Goal: Answer question/provide support

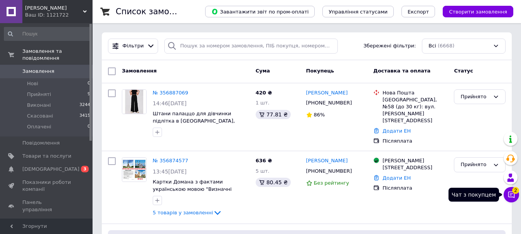
click at [513, 198] on icon at bounding box center [512, 195] width 8 height 8
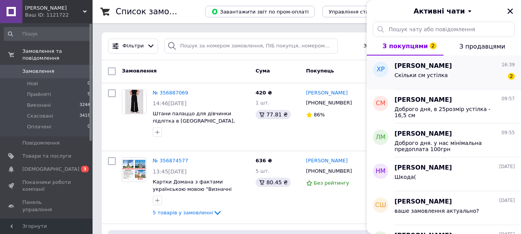
click at [434, 73] on span "Скільки см устілка" at bounding box center [421, 75] width 53 height 6
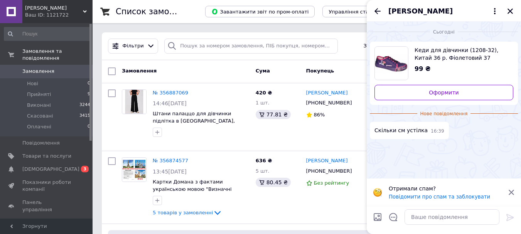
click at [444, 56] on span "Кеди для дівчинки (1208-32), Китай 36 р. Фіолетовий 37" at bounding box center [461, 53] width 93 height 15
click at [420, 216] on textarea at bounding box center [452, 217] width 95 height 15
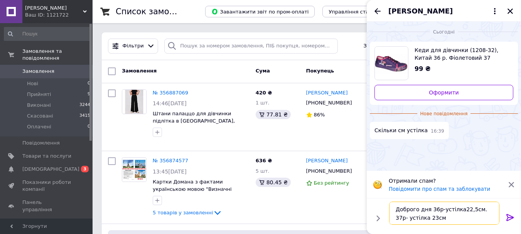
type textarea "Доброго дня 36р-устілка22,5см. 37р- устілка 23см"
click at [510, 219] on icon at bounding box center [510, 217] width 9 height 9
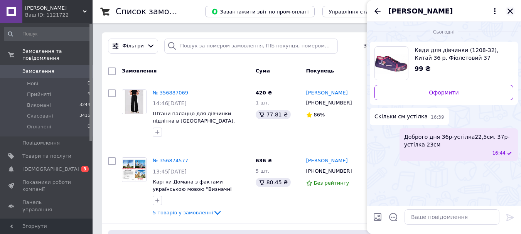
click at [511, 10] on icon "Закрити" at bounding box center [510, 11] width 7 height 7
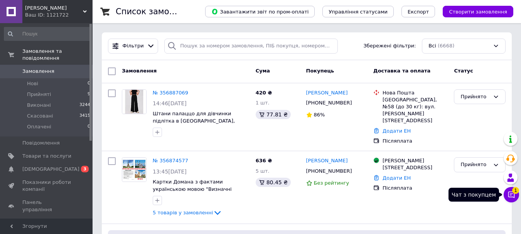
click at [511, 195] on icon at bounding box center [512, 195] width 7 height 7
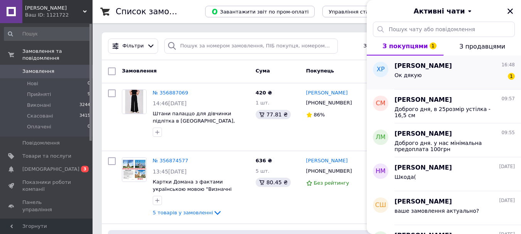
click at [397, 74] on span "Ок дякую" at bounding box center [408, 75] width 27 height 6
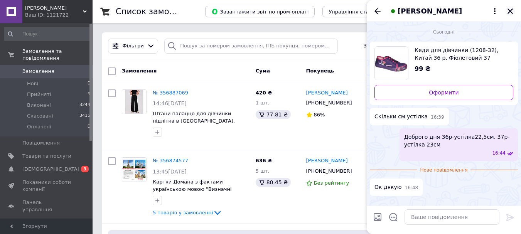
click at [508, 14] on icon "Закрити" at bounding box center [510, 11] width 7 height 7
